Goal: Information Seeking & Learning: Learn about a topic

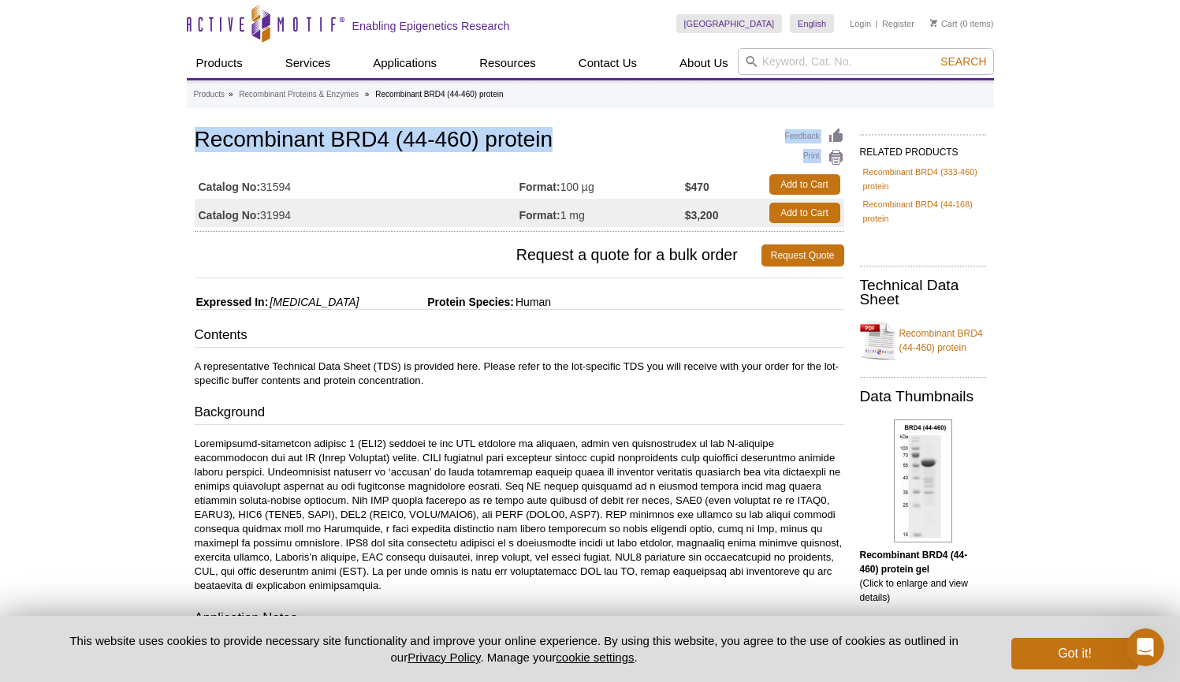
drag, startPoint x: 193, startPoint y: 136, endPoint x: 551, endPoint y: 147, distance: 358.2
click at [461, 146] on h1 "Recombinant BRD4 (44-460) protein" at bounding box center [520, 141] width 650 height 27
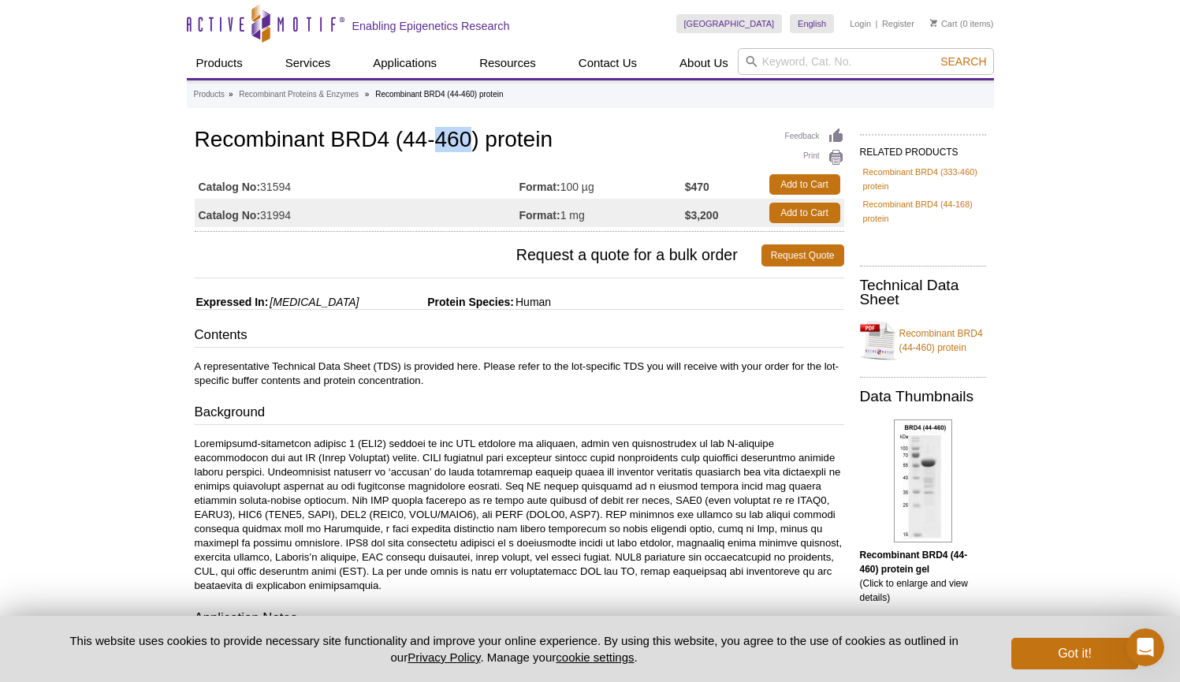
click at [461, 146] on h1 "Recombinant BRD4 (44-460) protein" at bounding box center [520, 141] width 650 height 27
click at [533, 147] on h1 "Recombinant BRD4 (44-460) protein" at bounding box center [520, 141] width 650 height 27
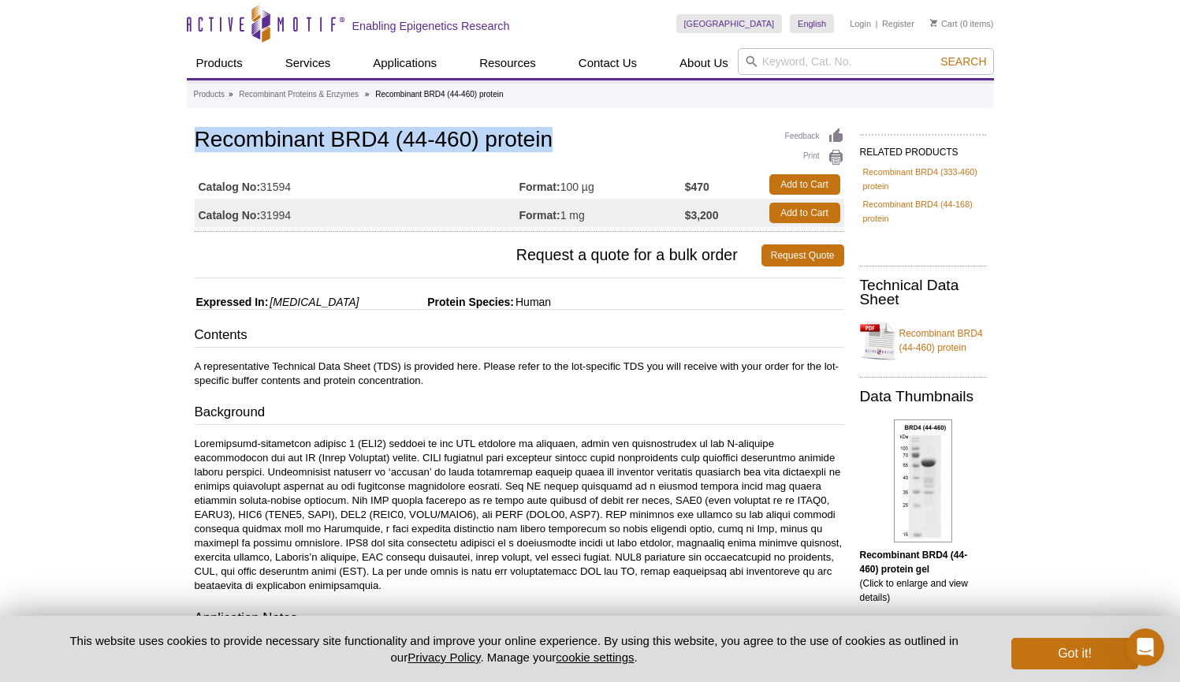
drag, startPoint x: 554, startPoint y: 142, endPoint x: 199, endPoint y: 140, distance: 355.6
click at [199, 140] on h1 "Recombinant BRD4 (44-460) protein" at bounding box center [520, 141] width 650 height 27
copy h1 "Recombinant BRD4 (44-460) protein"
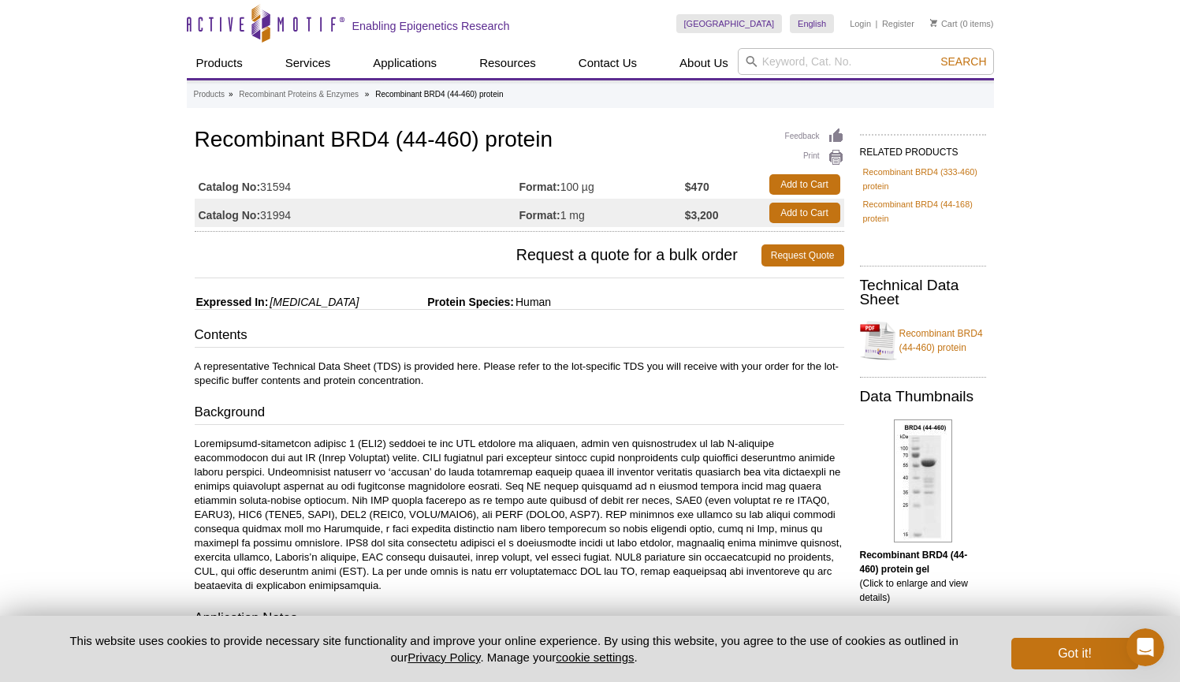
click at [928, 490] on img at bounding box center [923, 481] width 58 height 123
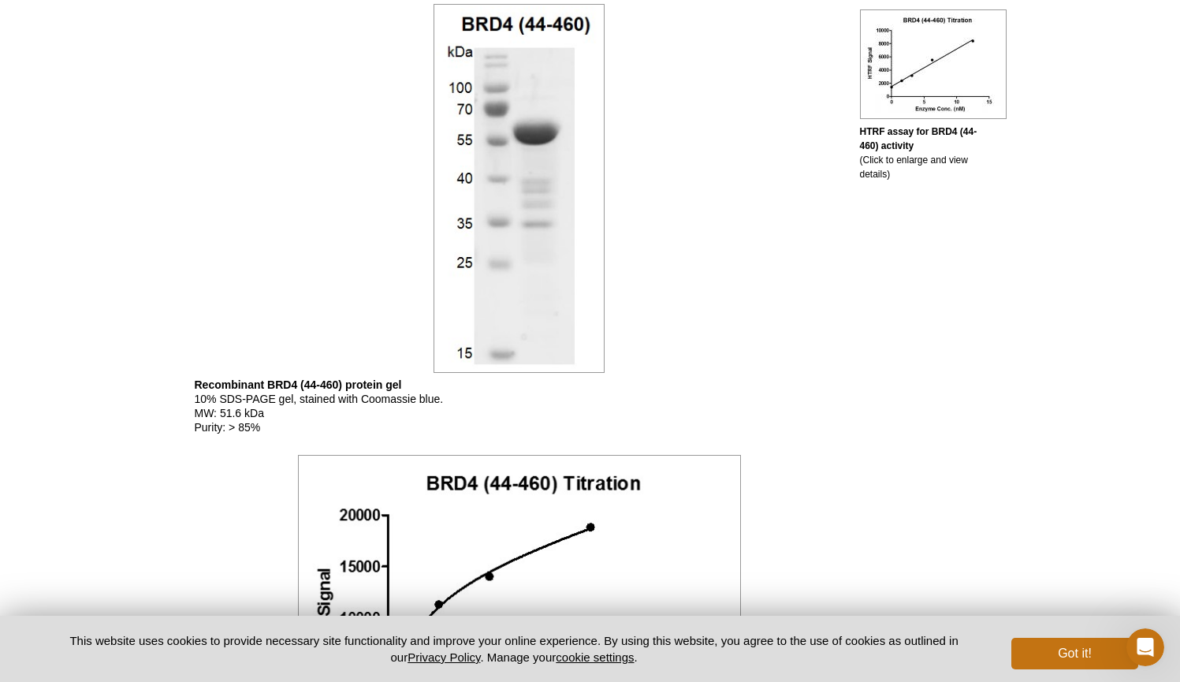
click at [872, 295] on div "RELATED PRODUCTS Recombinant BRD4 (333-460) protein Recombinant BRD4 (44-168) p…" at bounding box center [920, 383] width 150 height 2126
click at [1113, 334] on div "Active Motif Logo Enabling Epigenetics Research 0 Search Skip to content Active…" at bounding box center [590, 408] width 1180 height 2424
click at [1053, 321] on div "Active Motif Logo Enabling Epigenetics Research 0 Search Skip to content Active…" at bounding box center [590, 408] width 1180 height 2424
click at [836, 294] on div at bounding box center [520, 189] width 650 height 378
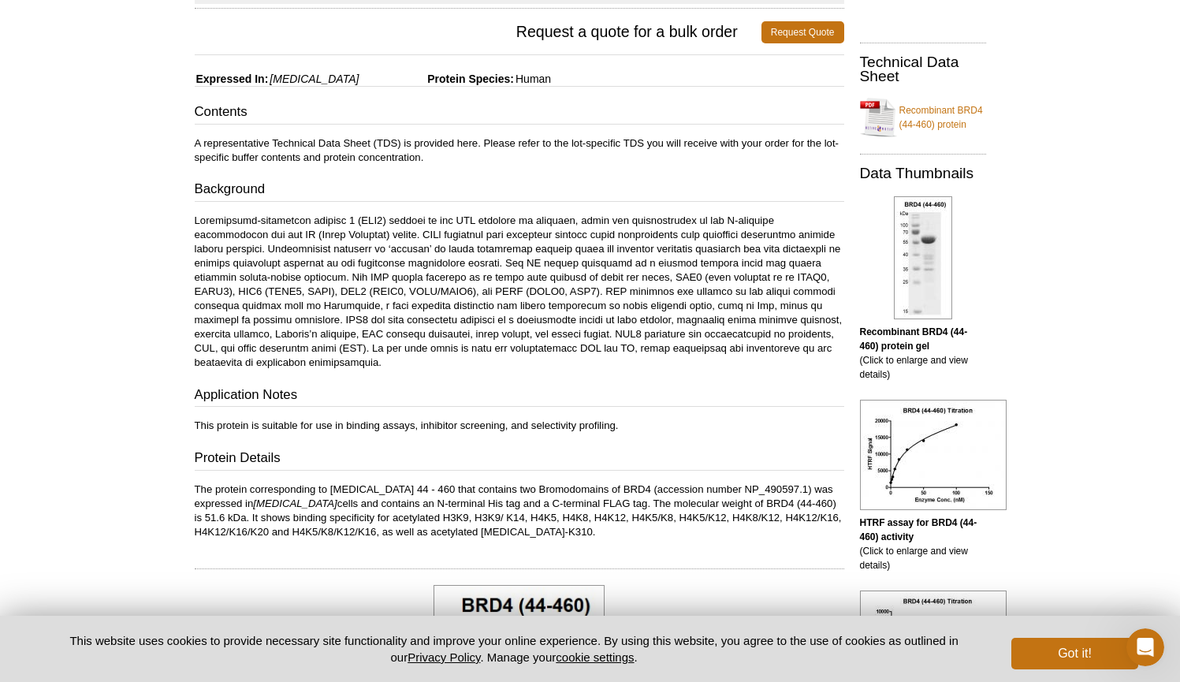
scroll to position [0, 0]
